Goal: Transaction & Acquisition: Purchase product/service

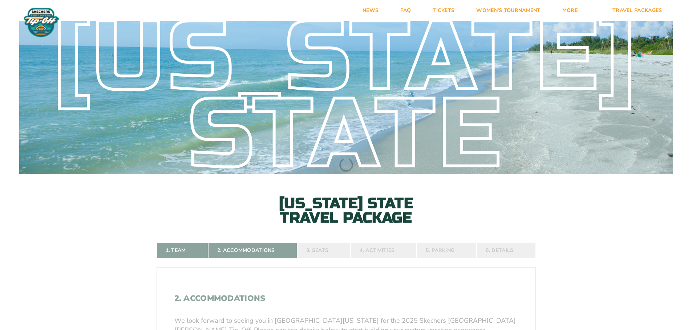
select select
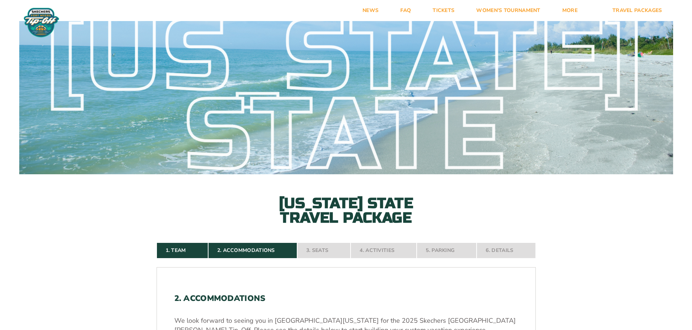
select select
